Goal: Find specific page/section: Find specific page/section

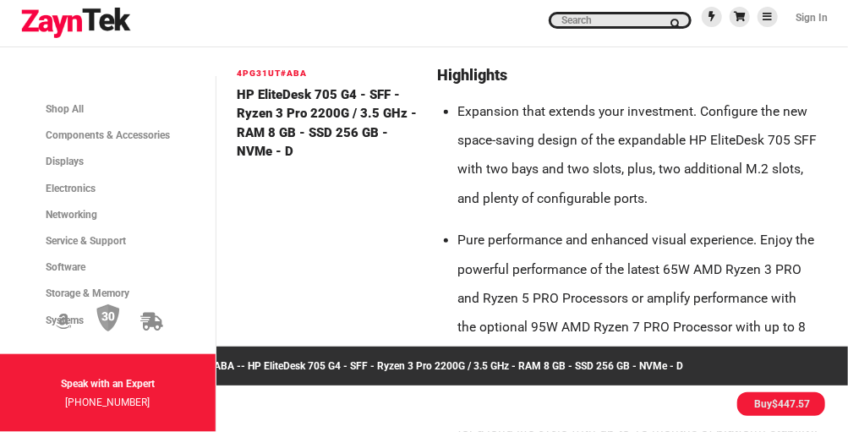
scroll to position [473, 0]
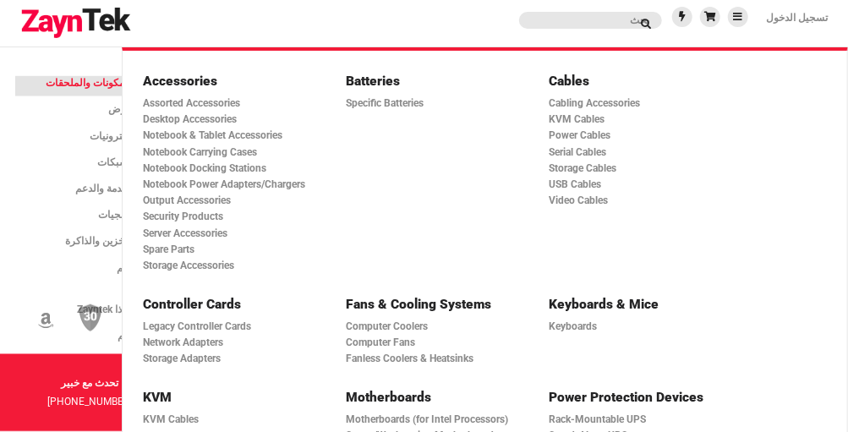
scroll to position [960, 0]
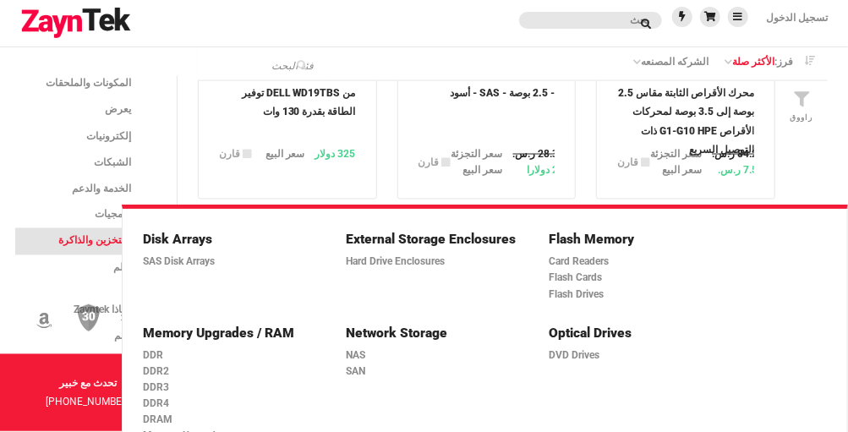
click at [94, 243] on span "التخزين والذاكرة" at bounding box center [92, 241] width 69 height 12
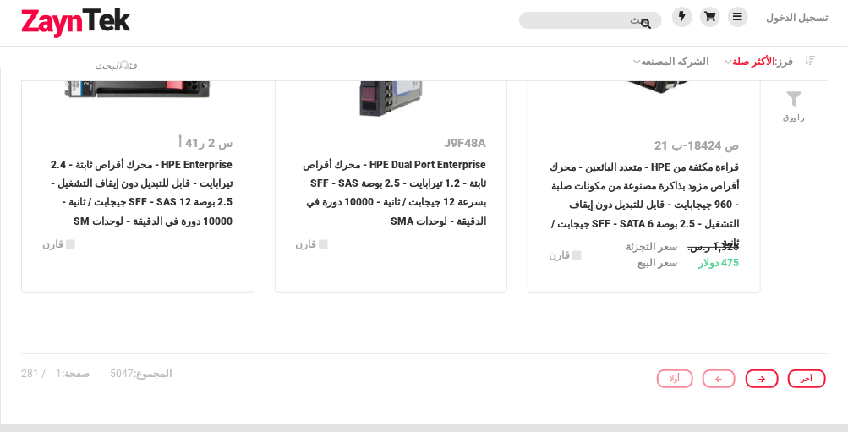
scroll to position [2411, 0]
